Goal: Transaction & Acquisition: Book appointment/travel/reservation

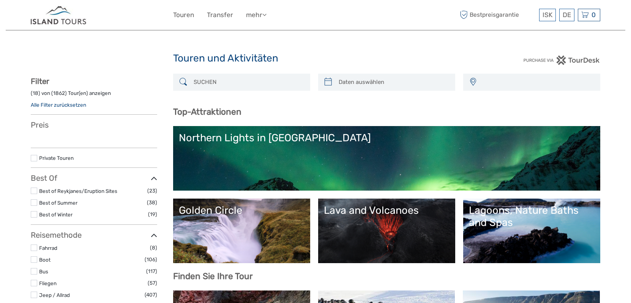
select select
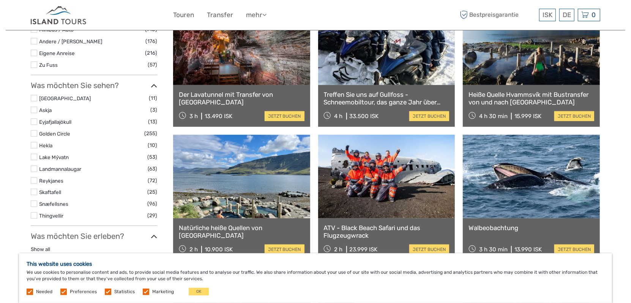
scroll to position [304, 0]
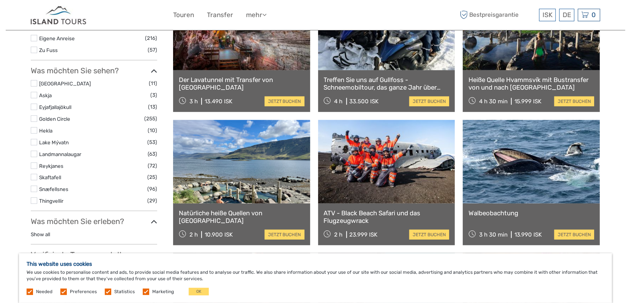
click at [35, 118] on label at bounding box center [34, 118] width 6 height 6
click at [0, 0] on input "checkbox" at bounding box center [0, 0] width 0 height 0
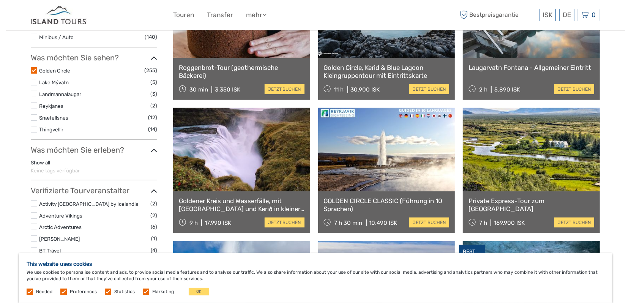
scroll to position [271, 0]
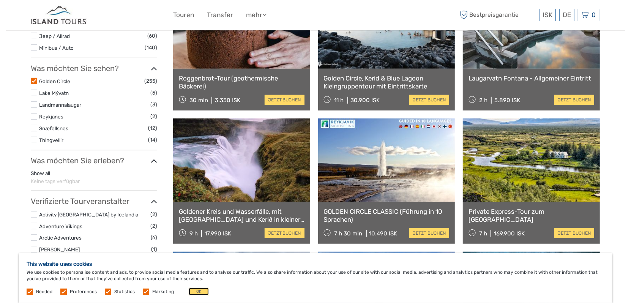
click at [199, 293] on button "OK" at bounding box center [199, 292] width 20 height 8
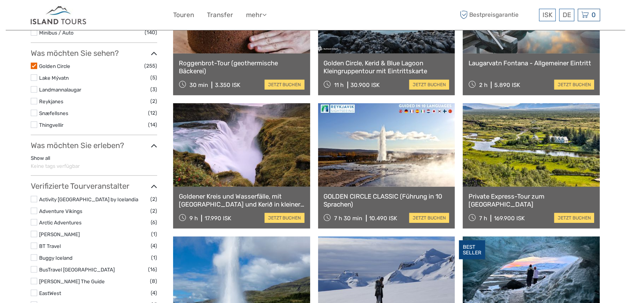
scroll to position [304, 0]
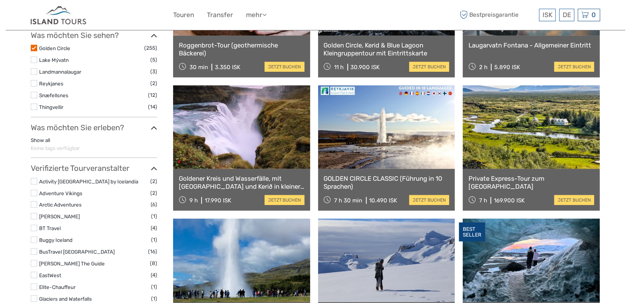
click at [270, 170] on div "Goldener Kreis und Wasserfälle, mit Friðheimar Farm und Kerið in kleiner Gruppe…" at bounding box center [241, 190] width 137 height 42
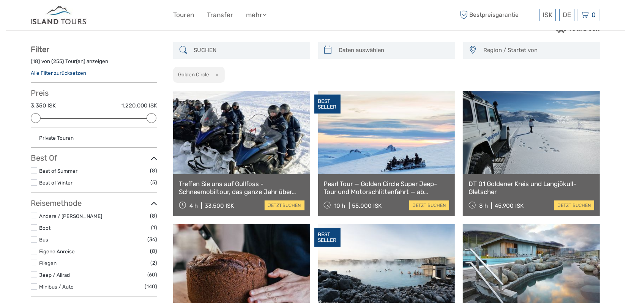
scroll to position [0, 0]
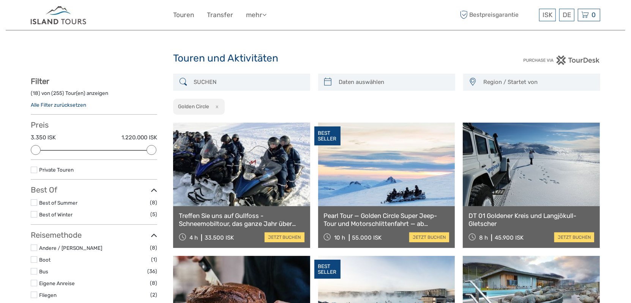
click at [510, 85] on span "Region / Startet von" at bounding box center [538, 82] width 117 height 13
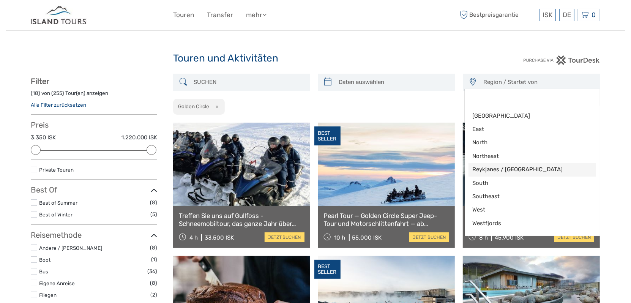
click at [489, 168] on span "Reykjanes / Keflavík" at bounding box center [525, 169] width 107 height 8
select select "Reykjanes / Keflavík"
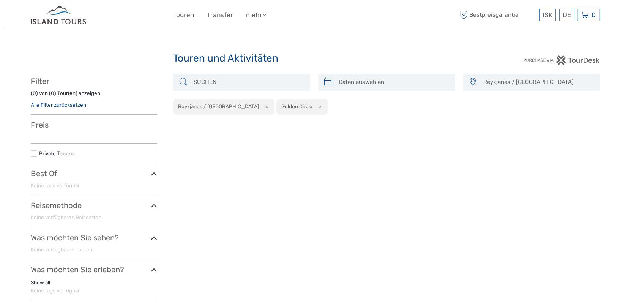
click at [314, 107] on button "x" at bounding box center [319, 106] width 10 height 8
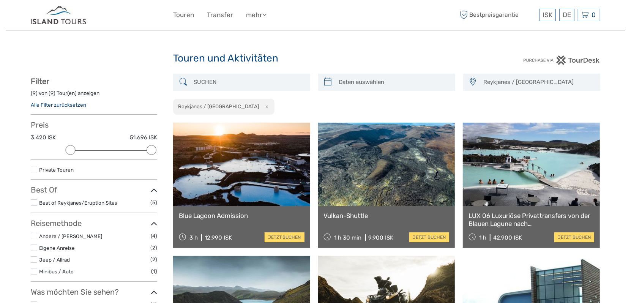
click at [260, 109] on button "x" at bounding box center [265, 106] width 10 height 8
select select
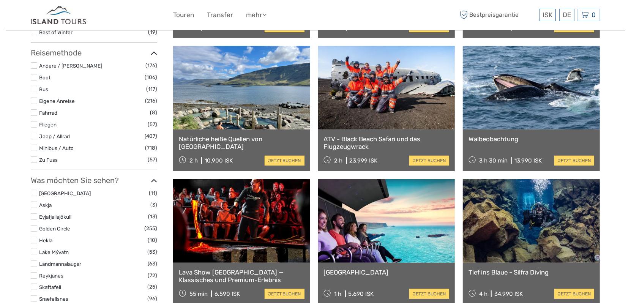
scroll to position [195, 0]
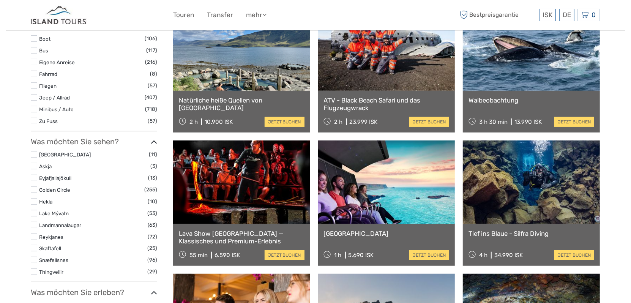
click at [43, 186] on label "Golden Circle" at bounding box center [91, 190] width 105 height 9
click at [0, 0] on input "checkbox" at bounding box center [0, 0] width 0 height 0
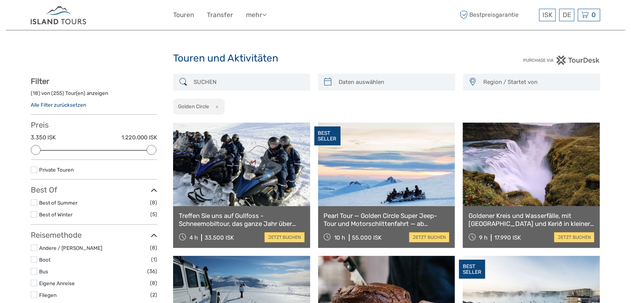
click at [332, 83] on icon at bounding box center [328, 82] width 8 height 12
type input "02/09/2025"
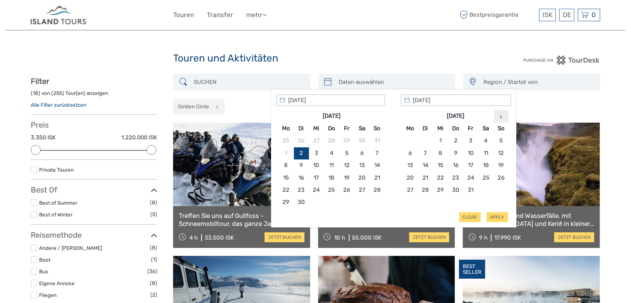
click at [502, 112] on th at bounding box center [500, 116] width 15 height 12
click at [500, 112] on th at bounding box center [500, 116] width 15 height 12
type input "30/12/2025"
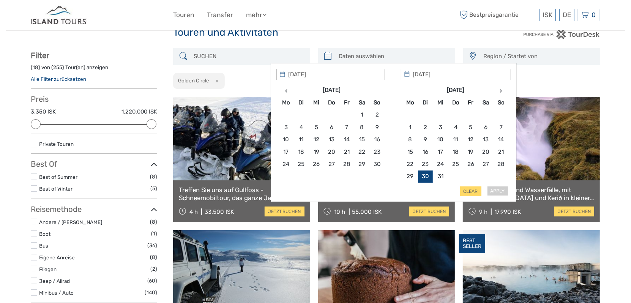
scroll to position [38, 0]
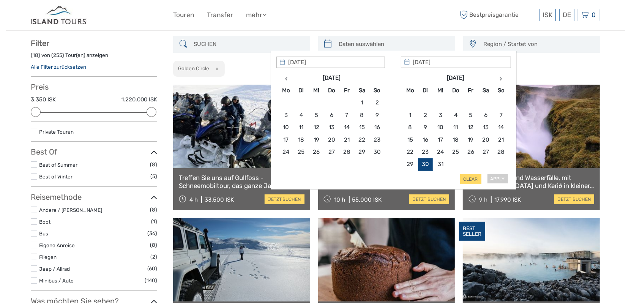
click at [495, 177] on div "Apply Clear" at bounding box center [393, 121] width 235 height 128
type input "31/12/2025"
type input "30/12/2025"
type input "29/12/2025"
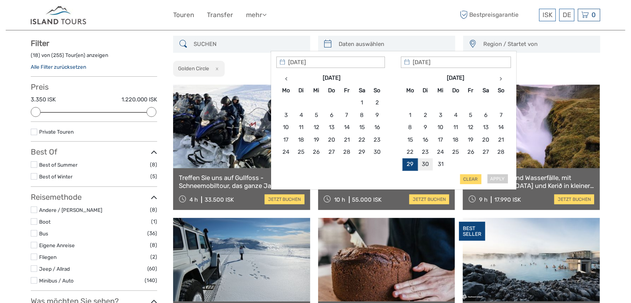
type input "30/12/2025"
drag, startPoint x: 421, startPoint y: 160, endPoint x: 426, endPoint y: 159, distance: 4.6
type input "30/12/2025"
type input "31/12/2025"
type input "30/12/2025"
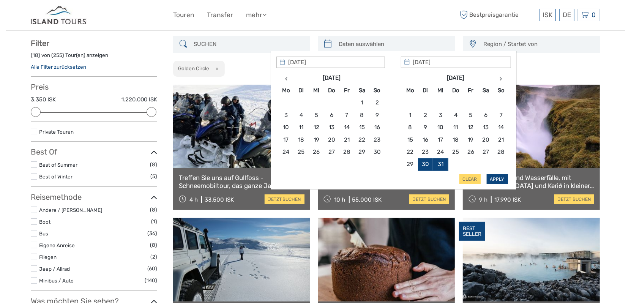
click at [498, 180] on button "Apply" at bounding box center [497, 179] width 21 height 10
type input "30/12/2025 - 31/12/2025"
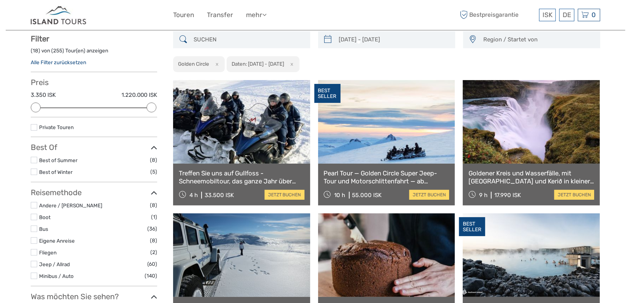
scroll to position [43, 0]
click at [262, 151] on link at bounding box center [241, 122] width 137 height 84
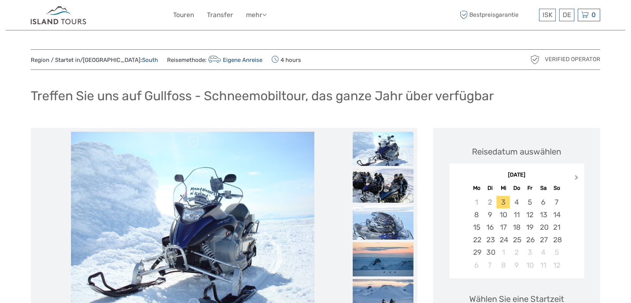
click at [573, 179] on button "Next Month" at bounding box center [577, 179] width 12 height 12
click at [577, 177] on span "Next Month" at bounding box center [577, 178] width 0 height 11
click at [492, 249] on div "30" at bounding box center [489, 252] width 13 height 13
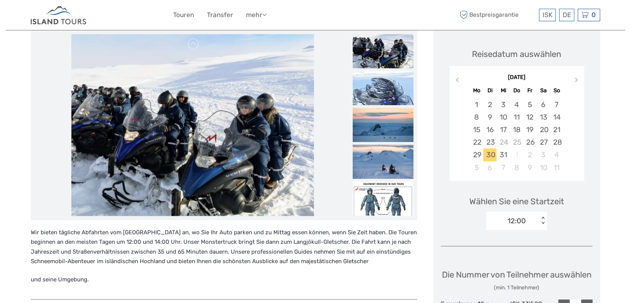
scroll to position [114, 0]
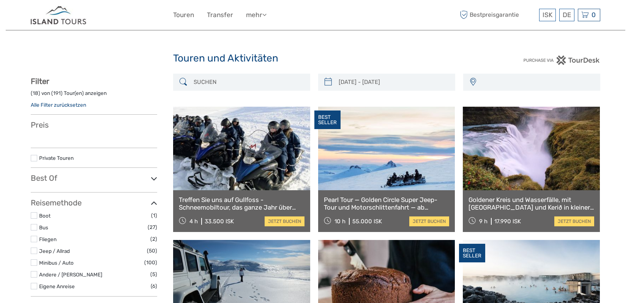
select select
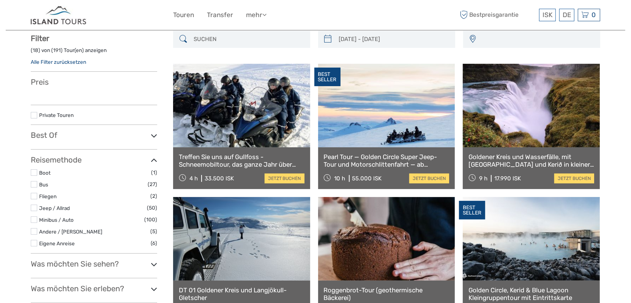
type input "30/12/2025 - 31/12/2025"
select select
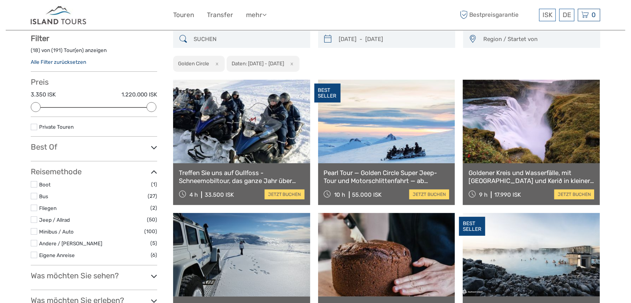
scroll to position [0, 0]
